Goal: Task Accomplishment & Management: Use online tool/utility

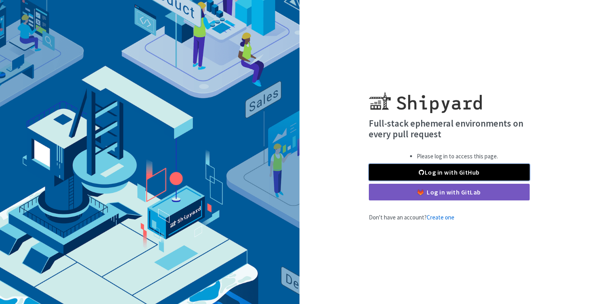
click at [435, 166] on link "Log in with GitHub" at bounding box center [449, 172] width 161 height 17
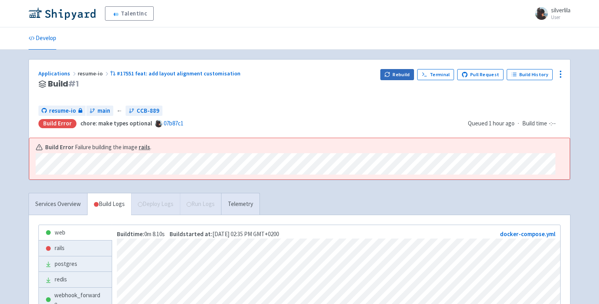
click at [402, 80] on div "Rebuild Terminal Pull Request Build History" at bounding box center [471, 84] width 180 height 30
click at [398, 78] on button "Rebuild" at bounding box center [398, 74] width 34 height 11
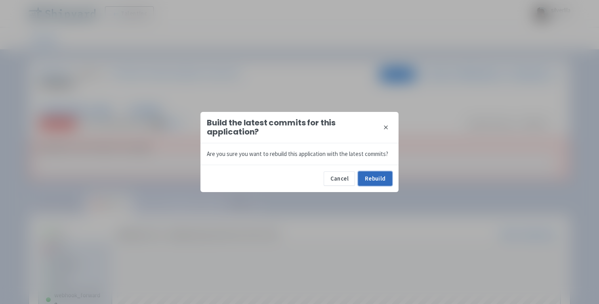
click at [381, 181] on button "Rebuild" at bounding box center [375, 178] width 34 height 14
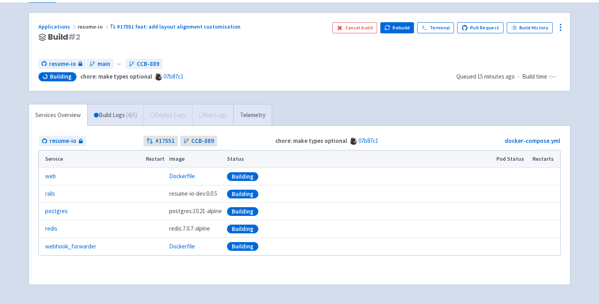
scroll to position [48, 0]
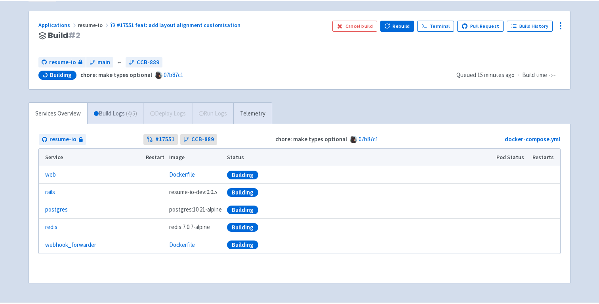
click at [116, 117] on link "Build Logs ( 4 / 5 )" at bounding box center [116, 114] width 56 height 22
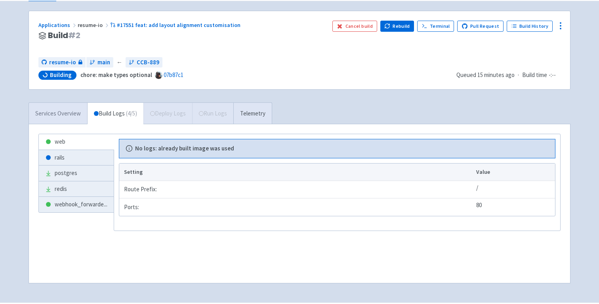
click at [59, 118] on link "Services Overview" at bounding box center [58, 114] width 58 height 22
